Goal: Book appointment/travel/reservation

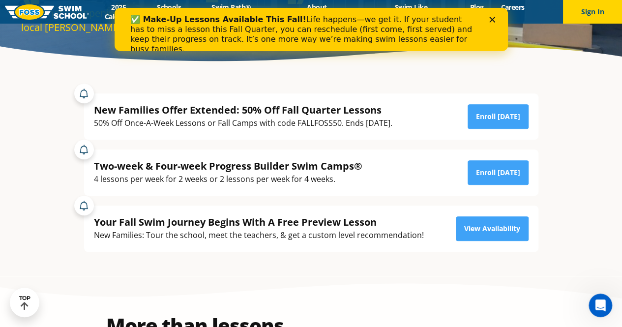
scroll to position [160, 0]
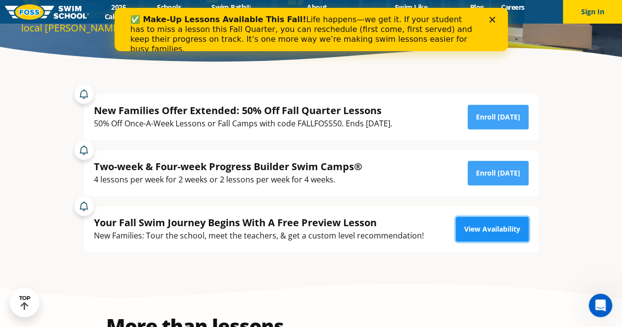
click at [500, 231] on link "View Availability" at bounding box center [492, 229] width 73 height 25
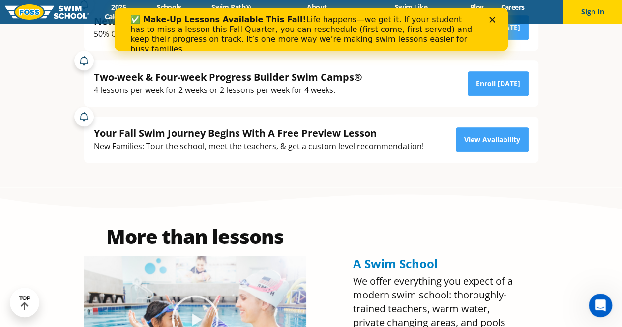
scroll to position [198, 0]
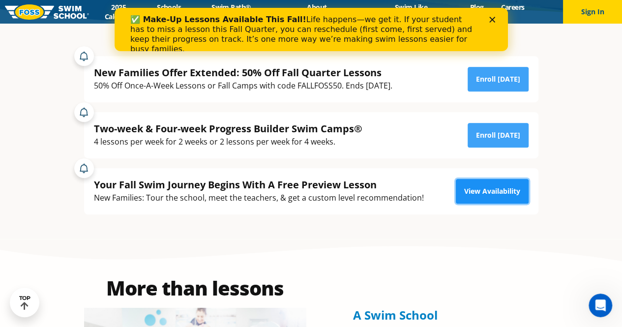
click at [478, 190] on link "View Availability" at bounding box center [492, 191] width 73 height 25
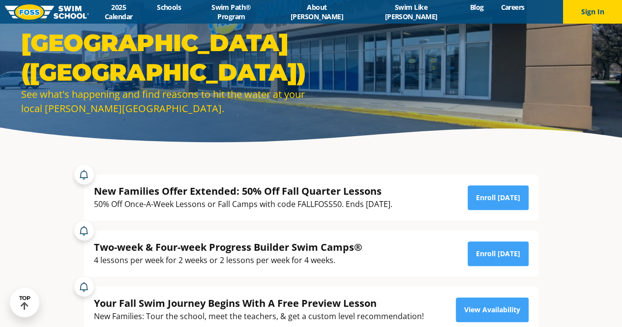
scroll to position [78, 0]
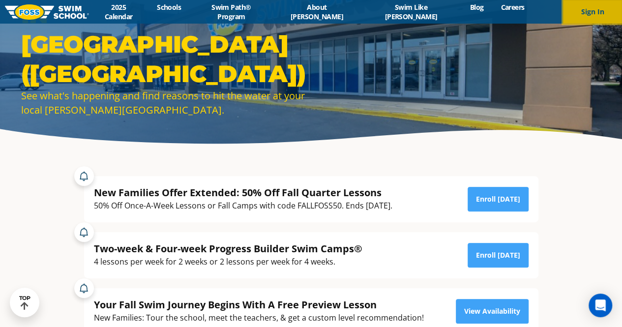
click at [595, 10] on button "Sign In" at bounding box center [592, 12] width 59 height 24
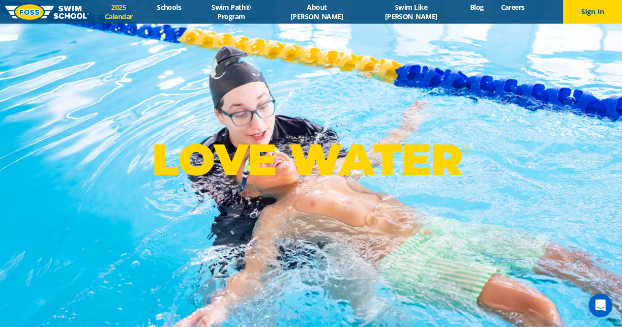
click at [149, 11] on link "2025 Calendar" at bounding box center [119, 11] width 60 height 19
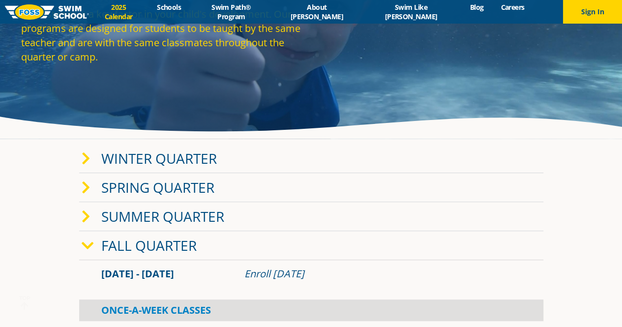
scroll to position [90, 0]
click at [167, 246] on link "Fall Quarter" at bounding box center [148, 245] width 95 height 19
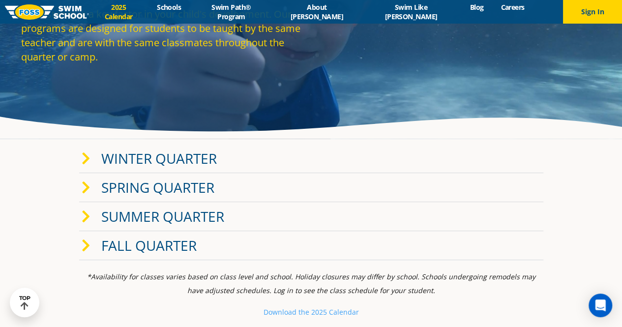
click at [167, 246] on link "Fall Quarter" at bounding box center [148, 245] width 95 height 19
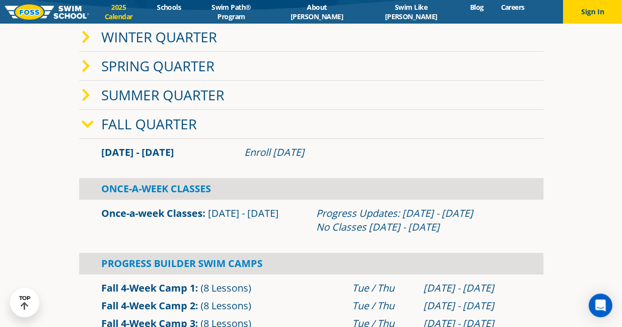
scroll to position [247, 0]
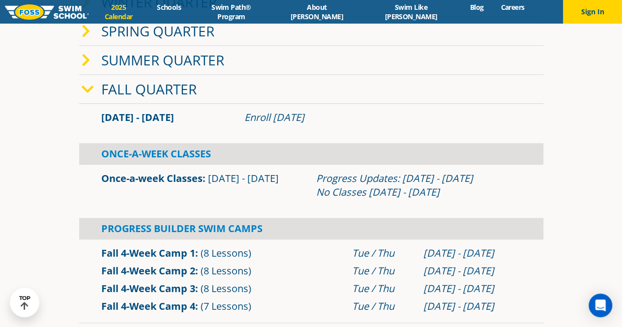
click at [141, 178] on link "Once-a-week Classes" at bounding box center [151, 178] width 101 height 13
